Goal: Use online tool/utility: Utilize a website feature to perform a specific function

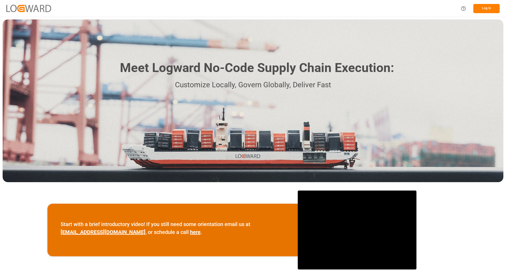
click at [482, 11] on button "Log In" at bounding box center [486, 8] width 26 height 9
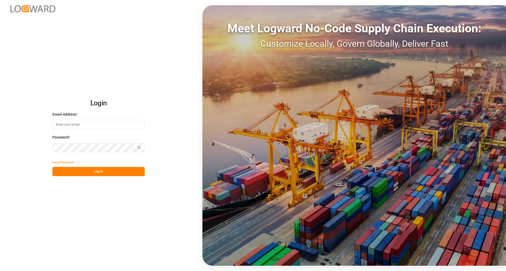
type input "[EMAIL_ADDRESS][DOMAIN_NAME]"
click at [115, 173] on button "Log In" at bounding box center [98, 171] width 92 height 9
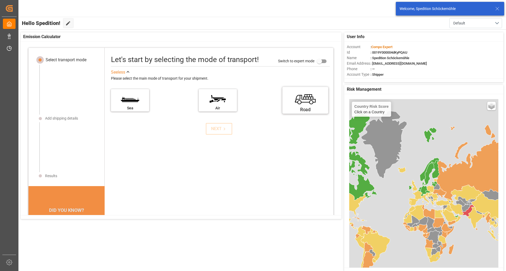
click at [298, 101] on label "Road" at bounding box center [304, 99] width 39 height 22
click at [0, 0] on input "Road" at bounding box center [0, 0] width 0 height 0
click at [221, 130] on icon at bounding box center [224, 129] width 6 height 6
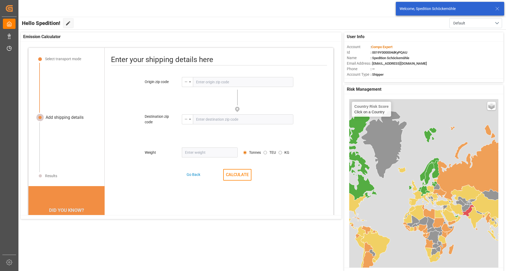
scroll to position [6, 0]
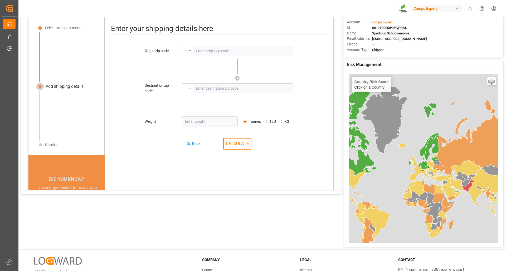
click at [207, 51] on input "text" at bounding box center [243, 51] width 100 height 10
click at [190, 52] on div "--" at bounding box center [187, 51] width 11 height 10
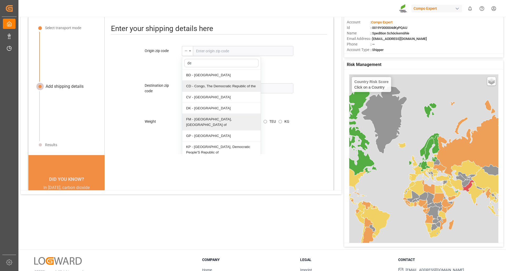
scroll to position [0, 0]
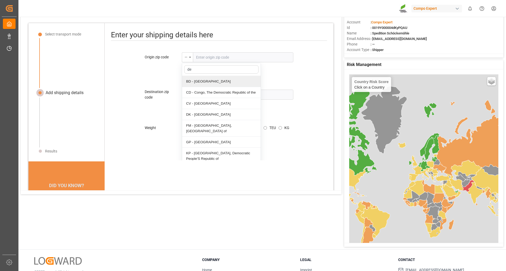
type input "de"
click at [205, 57] on input "text" at bounding box center [243, 57] width 100 height 10
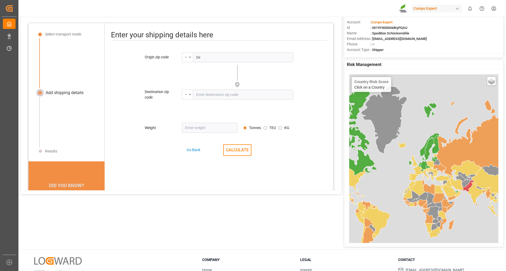
type input "D"
click at [185, 58] on div "--" at bounding box center [186, 56] width 3 height 6
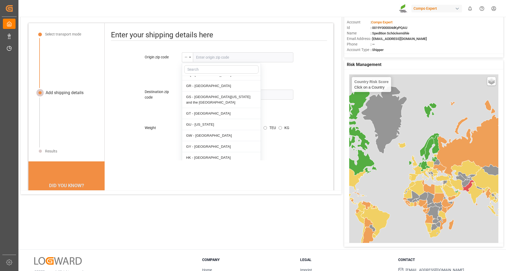
scroll to position [1027, 0]
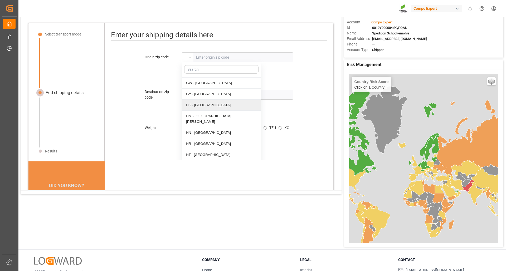
click at [141, 71] on div "Origin zip code -- AD - [GEOGRAPHIC_DATA] [GEOGRAPHIC_DATA] - [GEOGRAPHIC_DATA]…" at bounding box center [219, 106] width 229 height 108
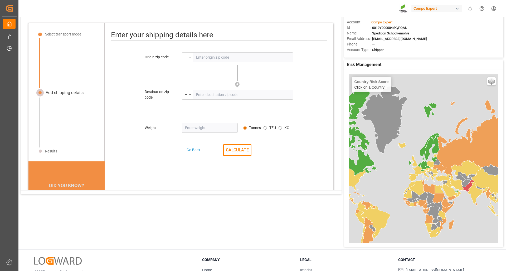
click at [203, 94] on input "text" at bounding box center [243, 95] width 100 height 10
click at [201, 126] on input "number" at bounding box center [210, 128] width 56 height 10
drag, startPoint x: 193, startPoint y: 128, endPoint x: 163, endPoint y: 127, distance: 29.5
click at [164, 127] on div "Weight 8.3 Tonnes TEU KG Please enter a valid number" at bounding box center [219, 128] width 148 height 10
type input "8300"
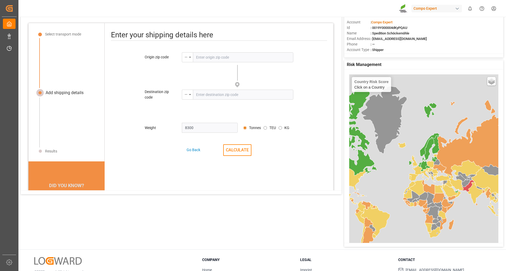
click at [279, 128] on input "KG" at bounding box center [279, 127] width 3 height 3
radio input "true"
click at [207, 90] on input "text" at bounding box center [243, 95] width 100 height 10
click at [240, 153] on button "CALCULATE" at bounding box center [237, 151] width 28 height 12
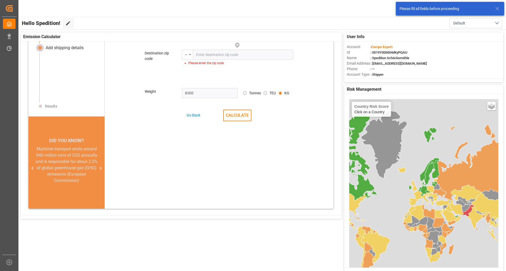
scroll to position [26, 0]
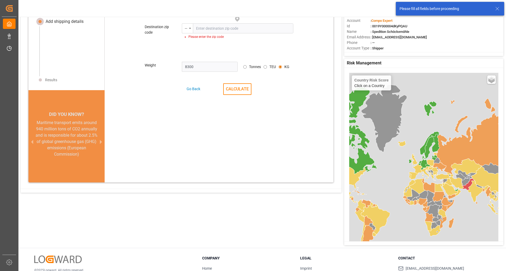
click at [497, 11] on icon at bounding box center [497, 9] width 6 height 6
